Goal: Task Accomplishment & Management: Complete application form

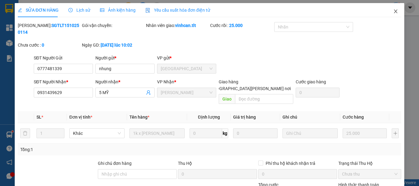
click at [394, 10] on span "Close" at bounding box center [395, 11] width 17 height 17
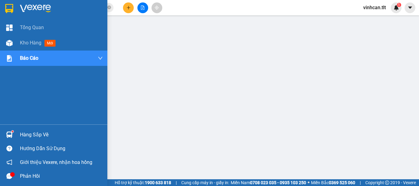
click at [28, 136] on div "Hàng sắp về" at bounding box center [61, 134] width 83 height 9
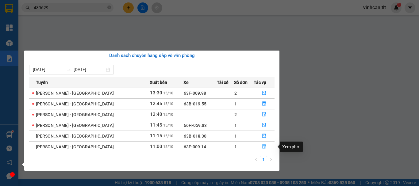
click at [262, 146] on icon "file-done" at bounding box center [264, 147] width 4 height 4
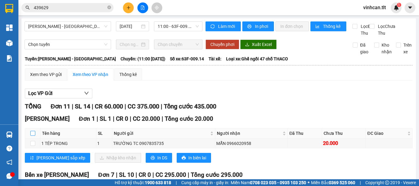
click at [34, 136] on input "checkbox" at bounding box center [32, 133] width 5 height 5
checkbox input "true"
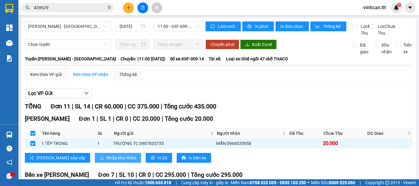
click at [107, 161] on span "Nhập kho nhận" at bounding box center [122, 158] width 30 height 7
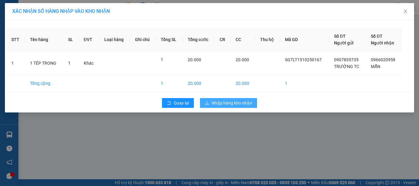
click at [219, 103] on span "Nhập hàng kho nhận" at bounding box center [232, 103] width 41 height 7
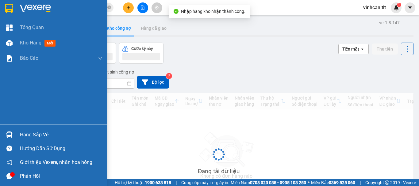
click at [28, 134] on div "Hàng sắp về" at bounding box center [61, 134] width 83 height 9
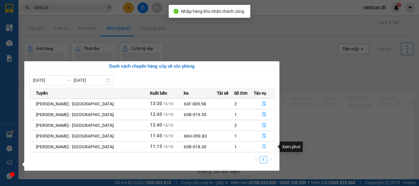
click at [262, 146] on icon "file-done" at bounding box center [264, 147] width 4 height 4
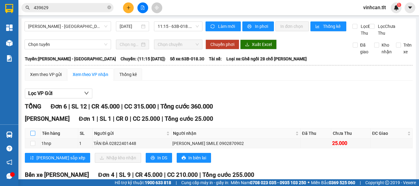
click at [32, 136] on input "checkbox" at bounding box center [32, 133] width 5 height 5
checkbox input "true"
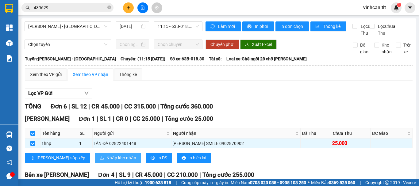
click at [107, 161] on span "Nhập kho nhận" at bounding box center [122, 158] width 30 height 7
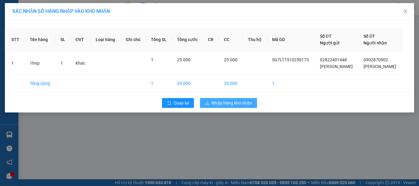
click at [219, 100] on span "Nhập hàng kho nhận" at bounding box center [232, 103] width 41 height 7
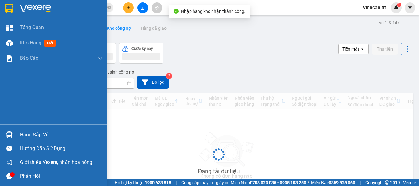
click at [25, 134] on div "Hàng sắp về" at bounding box center [61, 134] width 83 height 9
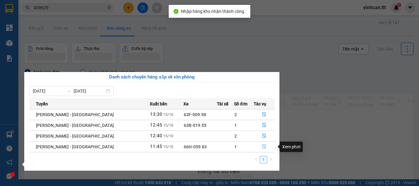
click at [262, 148] on icon "file-done" at bounding box center [264, 147] width 4 height 4
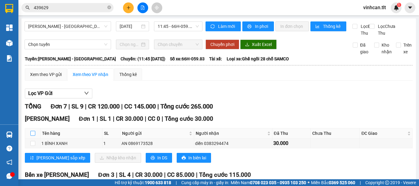
click at [33, 136] on input "checkbox" at bounding box center [32, 133] width 5 height 5
checkbox input "true"
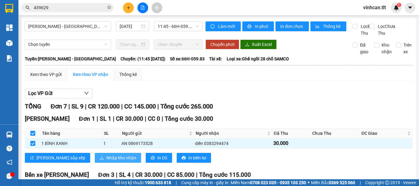
click at [107, 161] on span "Nhập kho nhận" at bounding box center [122, 158] width 30 height 7
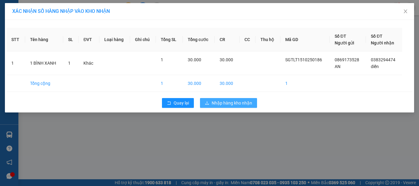
click at [233, 100] on span "Nhập hàng kho nhận" at bounding box center [232, 103] width 41 height 7
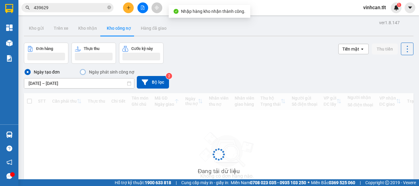
click at [24, 134] on div "Đang tải dữ liệu" at bounding box center [219, 159] width 390 height 132
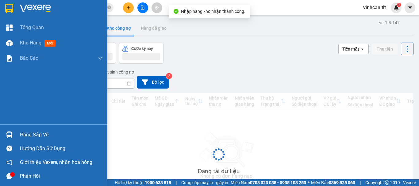
click at [29, 136] on div "Hàng sắp về" at bounding box center [61, 134] width 83 height 9
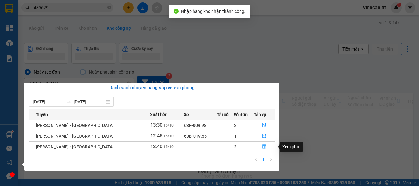
click at [262, 146] on icon "file-done" at bounding box center [264, 147] width 4 height 4
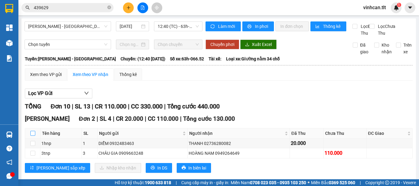
click at [32, 136] on input "checkbox" at bounding box center [32, 133] width 5 height 5
checkbox input "true"
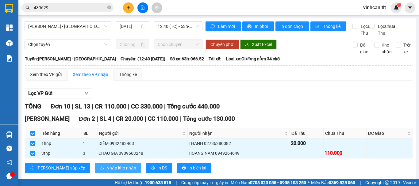
click at [107, 172] on span "Nhập kho nhận" at bounding box center [122, 168] width 30 height 7
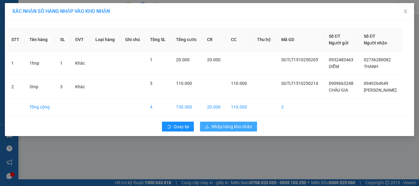
click at [218, 125] on span "Nhập hàng kho nhận" at bounding box center [232, 126] width 41 height 7
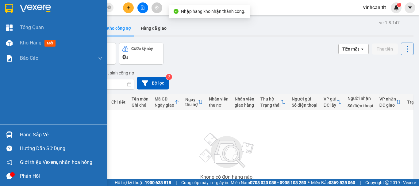
drag, startPoint x: 32, startPoint y: 133, endPoint x: 48, endPoint y: 139, distance: 17.0
click at [34, 134] on div "Hàng sắp về" at bounding box center [61, 134] width 83 height 9
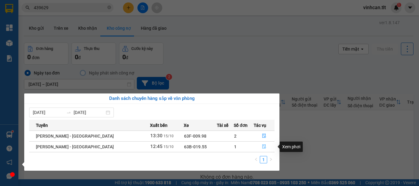
click at [262, 147] on icon "file-done" at bounding box center [264, 147] width 4 height 4
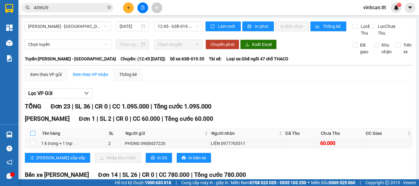
click at [32, 136] on input "checkbox" at bounding box center [32, 133] width 5 height 5
checkbox input "true"
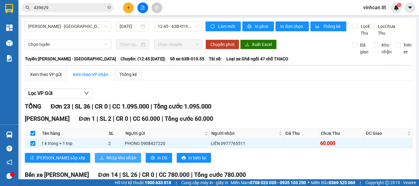
click at [107, 161] on span "Nhập kho nhận" at bounding box center [122, 158] width 30 height 7
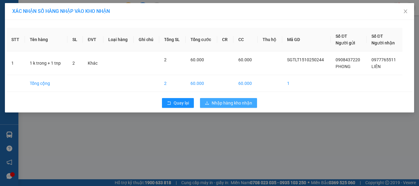
click at [216, 102] on span "Nhập hàng kho nhận" at bounding box center [232, 103] width 41 height 7
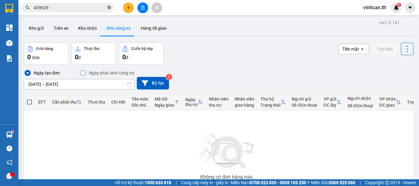
click at [109, 7] on icon "close-circle" at bounding box center [109, 8] width 4 height 4
click at [101, 8] on input "text" at bounding box center [70, 7] width 72 height 7
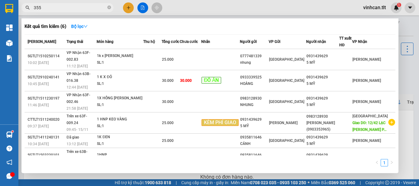
type input "3553"
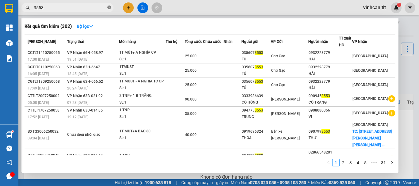
click at [109, 7] on icon "close-circle" at bounding box center [109, 8] width 4 height 4
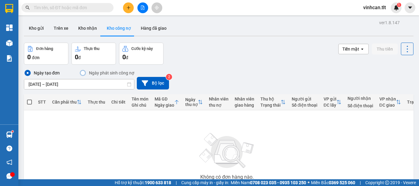
click at [101, 6] on input "text" at bounding box center [70, 7] width 72 height 7
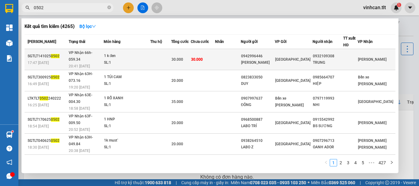
type input "0502"
click at [265, 53] on div "0942996446" at bounding box center [258, 56] width 34 height 6
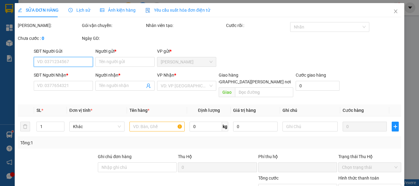
type input "0942996446"
type input "[PERSON_NAME]"
type input "0932109308"
type input "TRUNG"
type input "0"
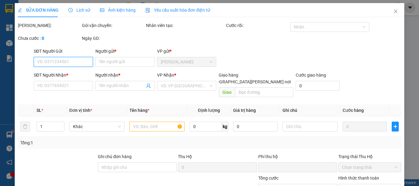
type input "30.000"
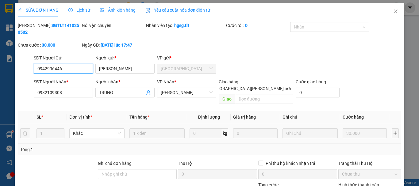
scroll to position [42, 0]
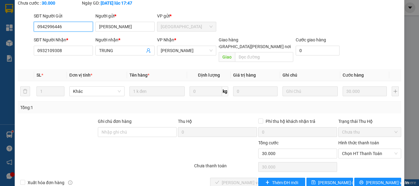
drag, startPoint x: 347, startPoint y: 137, endPoint x: 349, endPoint y: 146, distance: 8.5
click at [347, 149] on span "Chọn HT Thanh Toán" at bounding box center [370, 153] width 56 height 9
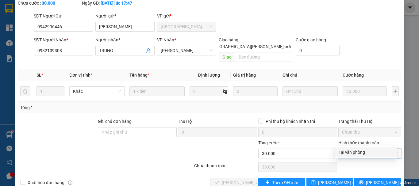
drag, startPoint x: 351, startPoint y: 152, endPoint x: 294, endPoint y: 156, distance: 56.6
click at [350, 153] on div "Tại văn phòng" at bounding box center [366, 152] width 55 height 7
type input "0"
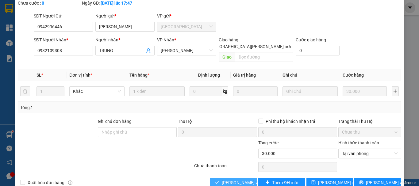
click at [240, 180] on span "[PERSON_NAME] và [PERSON_NAME] hàng" at bounding box center [263, 183] width 83 height 7
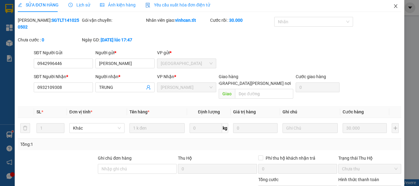
scroll to position [0, 0]
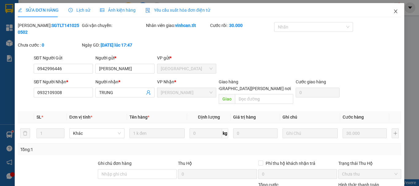
click at [394, 10] on icon "close" at bounding box center [396, 11] width 5 height 5
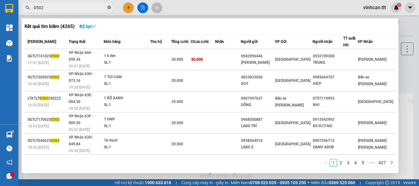
click at [110, 7] on icon "close-circle" at bounding box center [109, 8] width 4 height 4
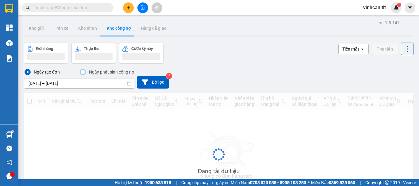
drag, startPoint x: 30, startPoint y: 132, endPoint x: 34, endPoint y: 132, distance: 4.0
click at [32, 132] on div "Đang tải dữ liệu" at bounding box center [219, 159] width 390 height 132
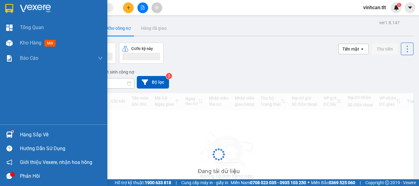
click at [29, 133] on div "Hàng sắp về" at bounding box center [61, 134] width 83 height 9
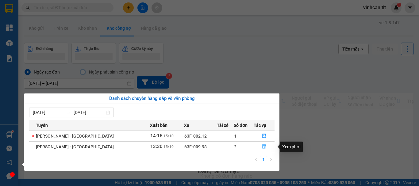
click at [262, 148] on icon "file-done" at bounding box center [264, 147] width 4 height 4
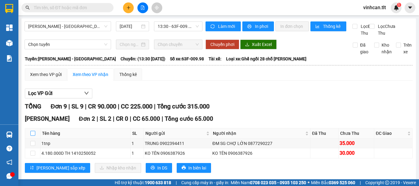
click at [33, 136] on input "checkbox" at bounding box center [32, 133] width 5 height 5
checkbox input "true"
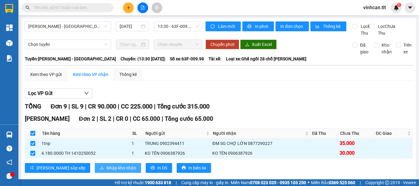
click at [107, 172] on span "Nhập kho nhận" at bounding box center [122, 168] width 30 height 7
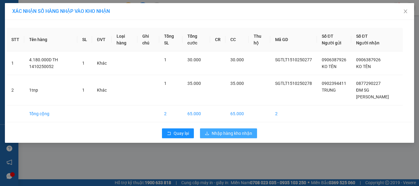
click at [223, 132] on span "Nhập hàng kho nhận" at bounding box center [232, 133] width 41 height 7
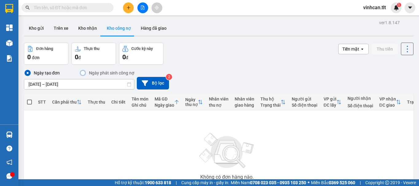
click at [87, 8] on input "text" at bounding box center [70, 7] width 72 height 7
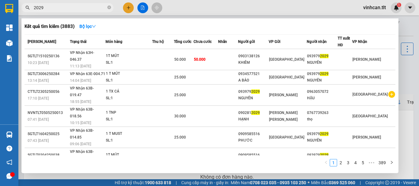
type input "2029"
drag, startPoint x: 109, startPoint y: 8, endPoint x: 100, endPoint y: 8, distance: 8.6
click at [109, 8] on icon "close-circle" at bounding box center [109, 8] width 4 height 4
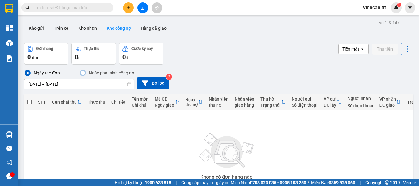
click at [99, 8] on input "text" at bounding box center [70, 7] width 72 height 7
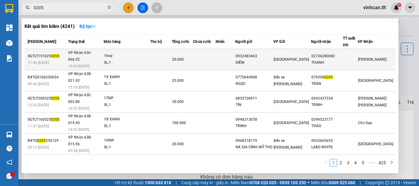
type input "0205"
click at [271, 53] on div "0932483463" at bounding box center [254, 56] width 37 height 6
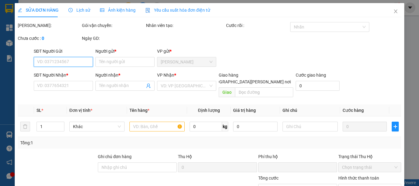
type input "0932483463"
type input "DIỄM"
type input "02736280082"
type input "THANH"
type input "0"
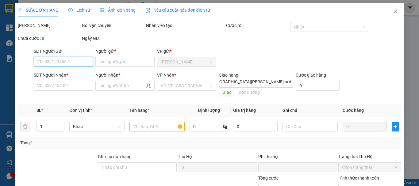
type input "20.000"
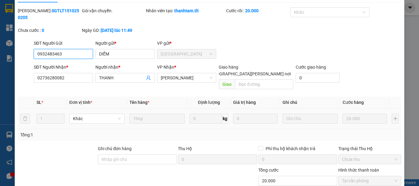
scroll to position [42, 0]
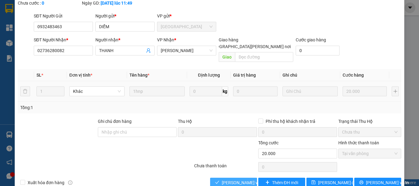
click at [243, 180] on span "[PERSON_NAME] và [PERSON_NAME] hàng" at bounding box center [263, 183] width 83 height 7
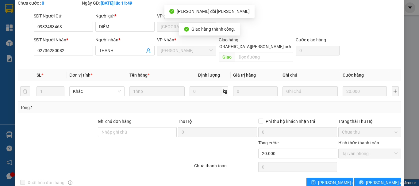
scroll to position [0, 0]
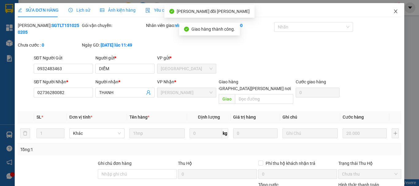
click at [394, 12] on icon "close" at bounding box center [396, 11] width 5 height 5
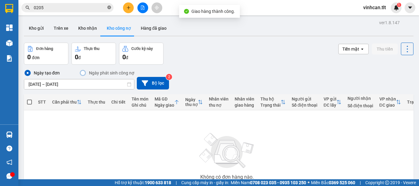
click at [110, 6] on icon "close-circle" at bounding box center [109, 8] width 4 height 4
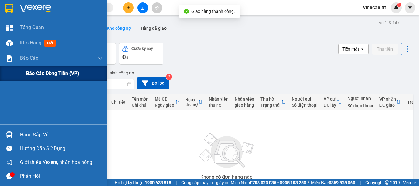
drag, startPoint x: 25, startPoint y: 57, endPoint x: 33, endPoint y: 66, distance: 12.0
click at [27, 59] on span "Báo cáo" at bounding box center [29, 58] width 18 height 8
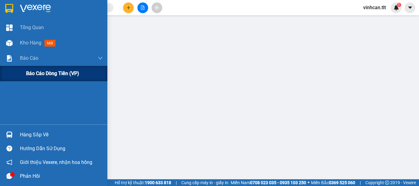
click at [42, 74] on span "Báo cáo dòng tiền (VP)" at bounding box center [52, 74] width 53 height 8
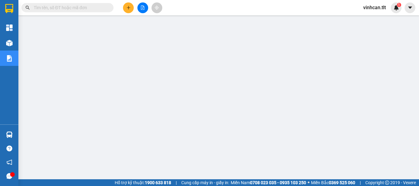
click at [99, 6] on input "text" at bounding box center [70, 7] width 72 height 7
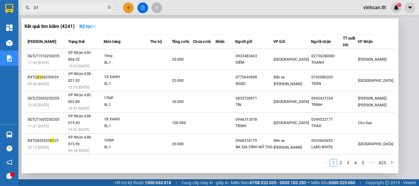
type input "013"
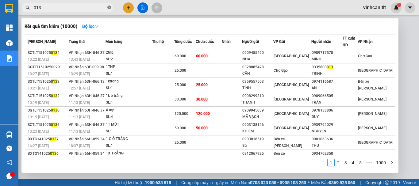
click at [109, 7] on icon "close-circle" at bounding box center [109, 8] width 4 height 4
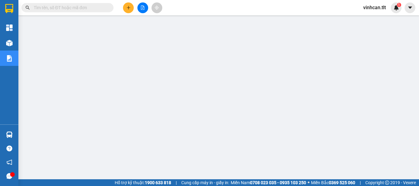
click at [79, 9] on input "text" at bounding box center [70, 7] width 72 height 7
click at [74, 6] on input "text" at bounding box center [70, 7] width 72 height 7
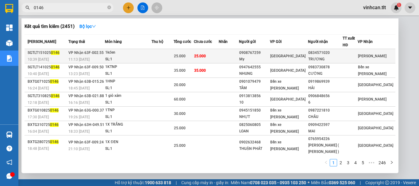
type input "0146"
click at [268, 54] on div "0908767259" at bounding box center [254, 53] width 31 height 6
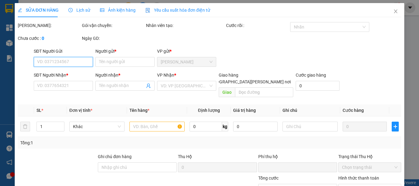
type input "0908767259"
type input "My"
type input "0834571020"
type input "TRƯƠNG"
type input "0"
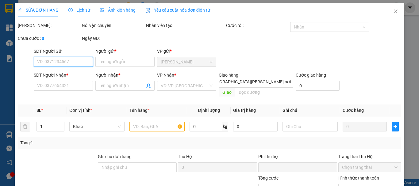
type input "25.000"
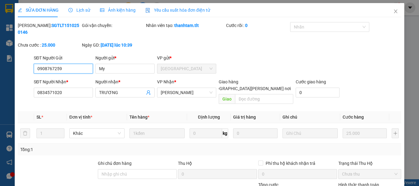
scroll to position [42, 0]
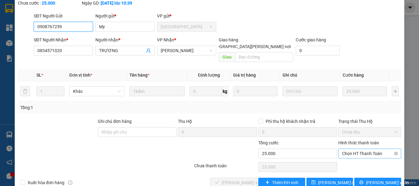
click at [343, 149] on span "Chọn HT Thanh Toán" at bounding box center [370, 153] width 56 height 9
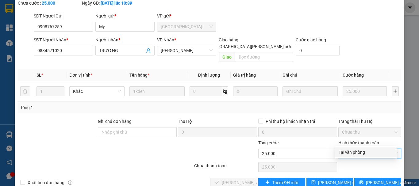
click at [345, 151] on div "Tại văn phòng" at bounding box center [366, 152] width 55 height 7
type input "0"
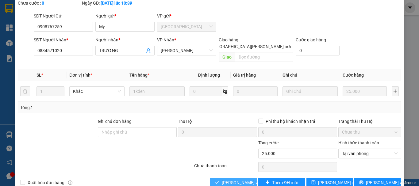
click at [250, 180] on span "[PERSON_NAME] và [PERSON_NAME] hàng" at bounding box center [263, 183] width 83 height 7
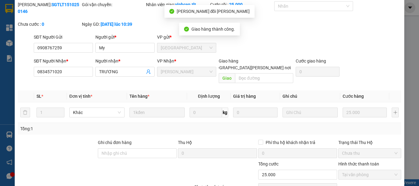
scroll to position [0, 0]
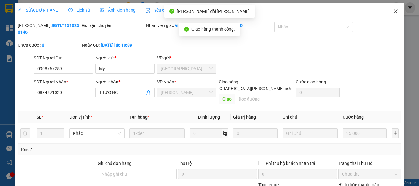
click at [394, 10] on icon "close" at bounding box center [396, 11] width 5 height 5
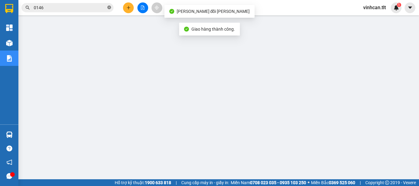
click at [109, 8] on icon "close-circle" at bounding box center [109, 8] width 4 height 4
